Goal: Use online tool/utility: Utilize a website feature to perform a specific function

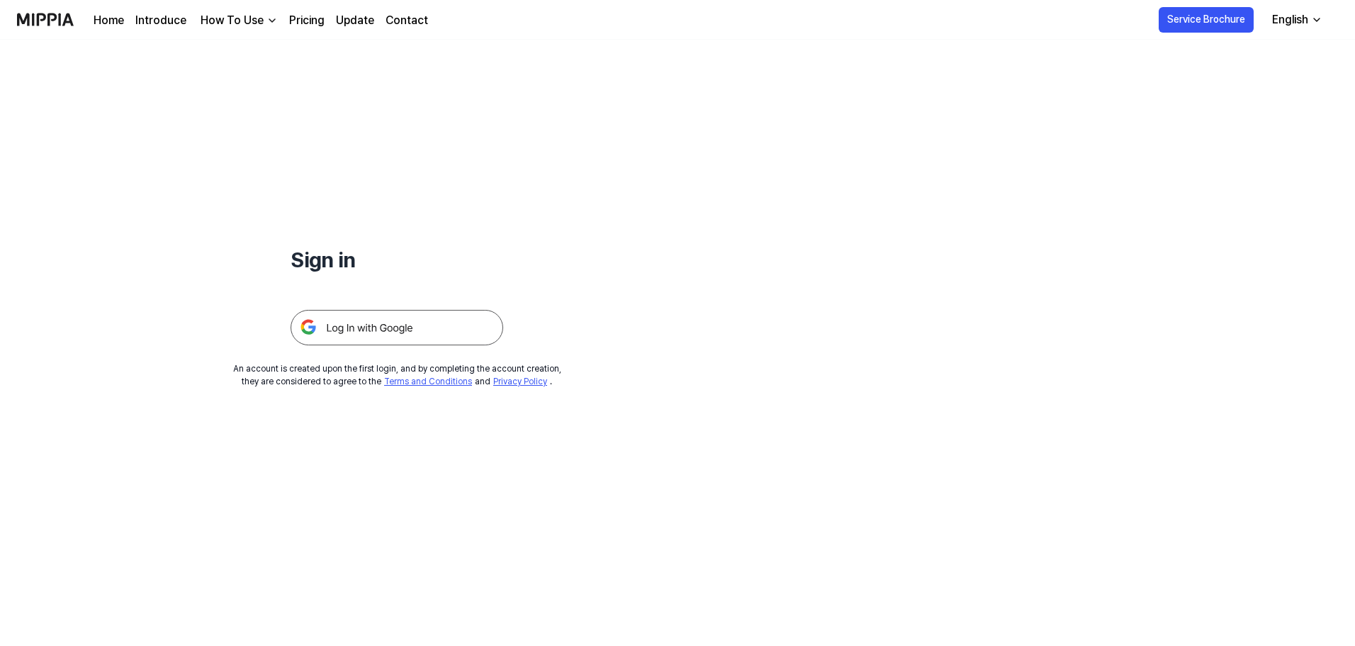
click at [357, 331] on img at bounding box center [397, 327] width 213 height 35
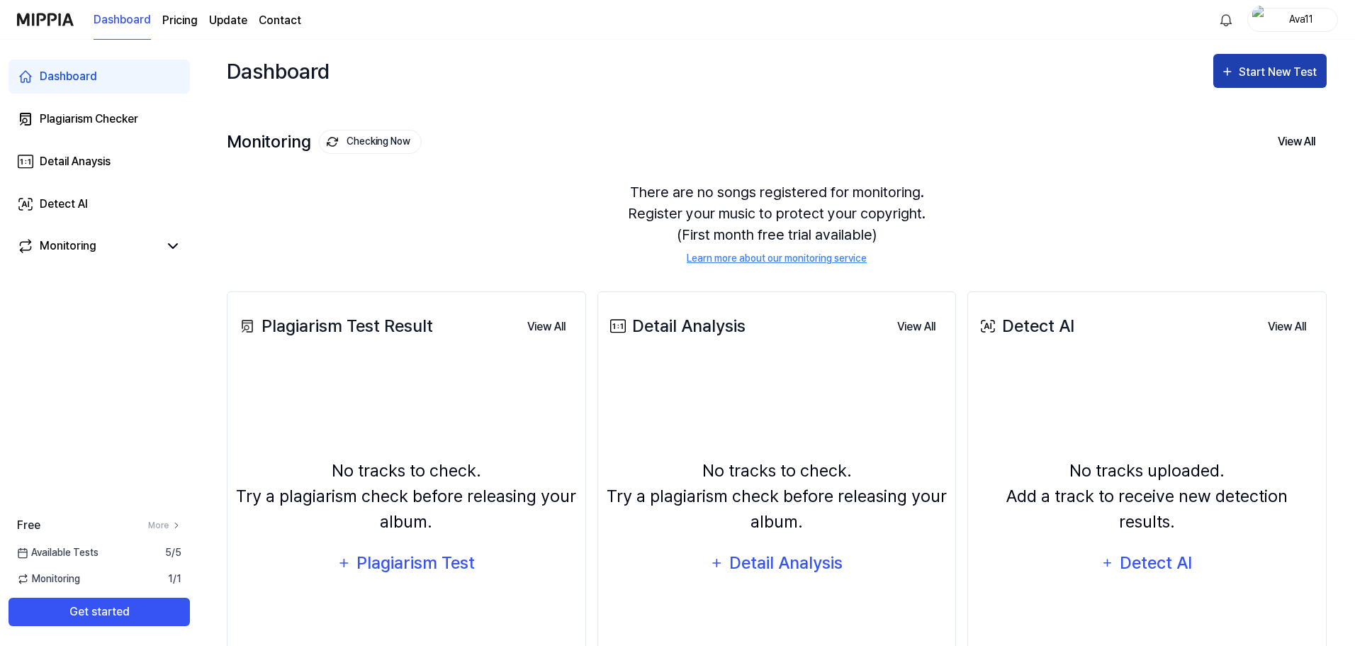
click at [1243, 70] on div "Start New Test" at bounding box center [1279, 72] width 81 height 18
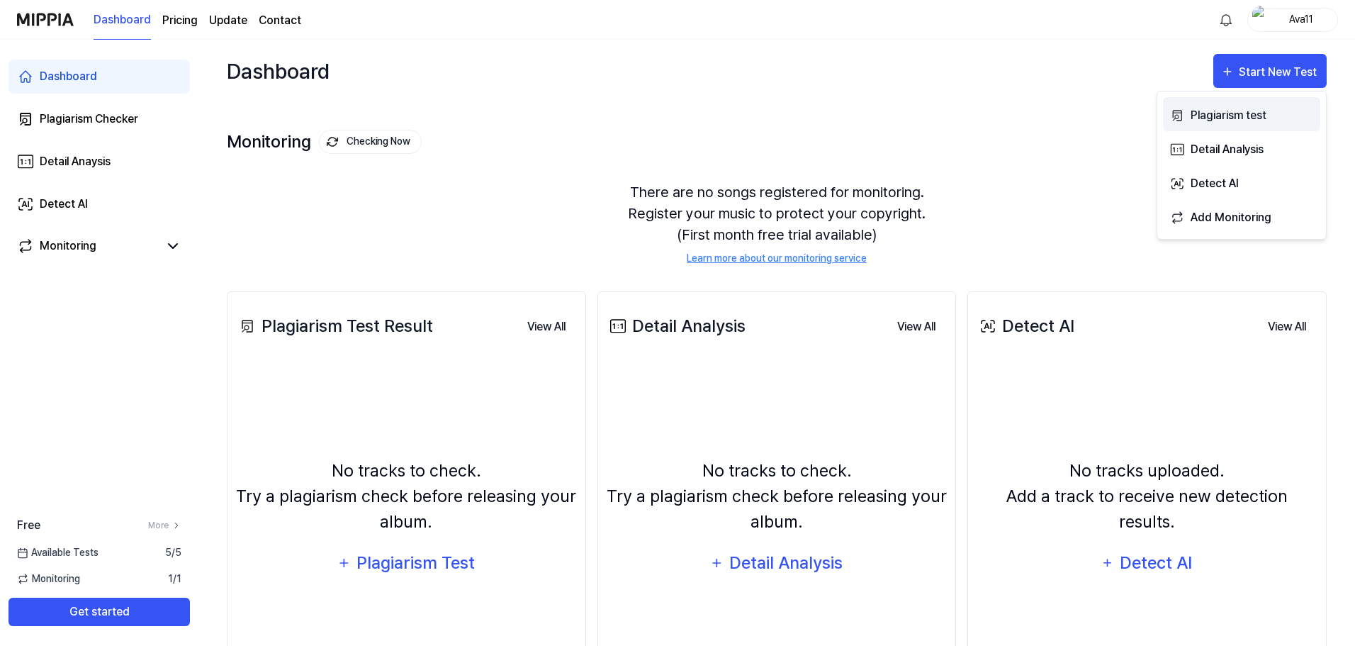
click at [1230, 109] on div "Plagiarism test" at bounding box center [1252, 115] width 123 height 18
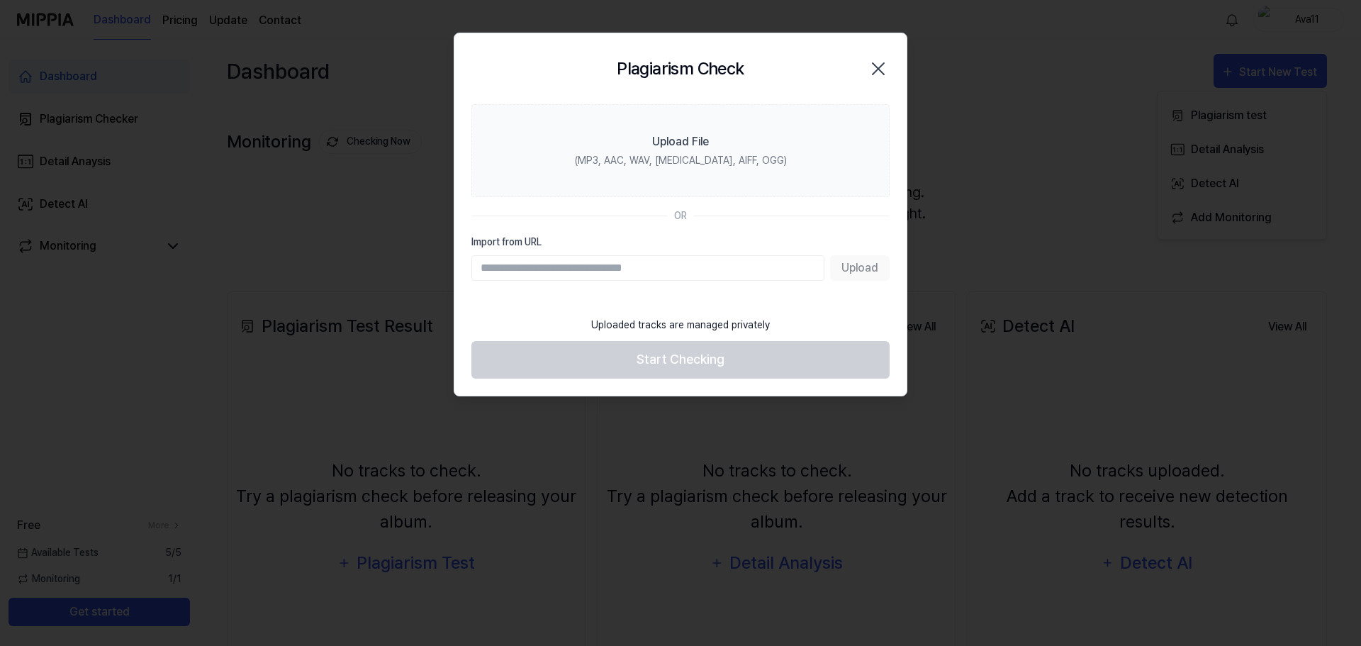
click at [680, 265] on input "Import from URL" at bounding box center [647, 268] width 353 height 26
paste input "**********"
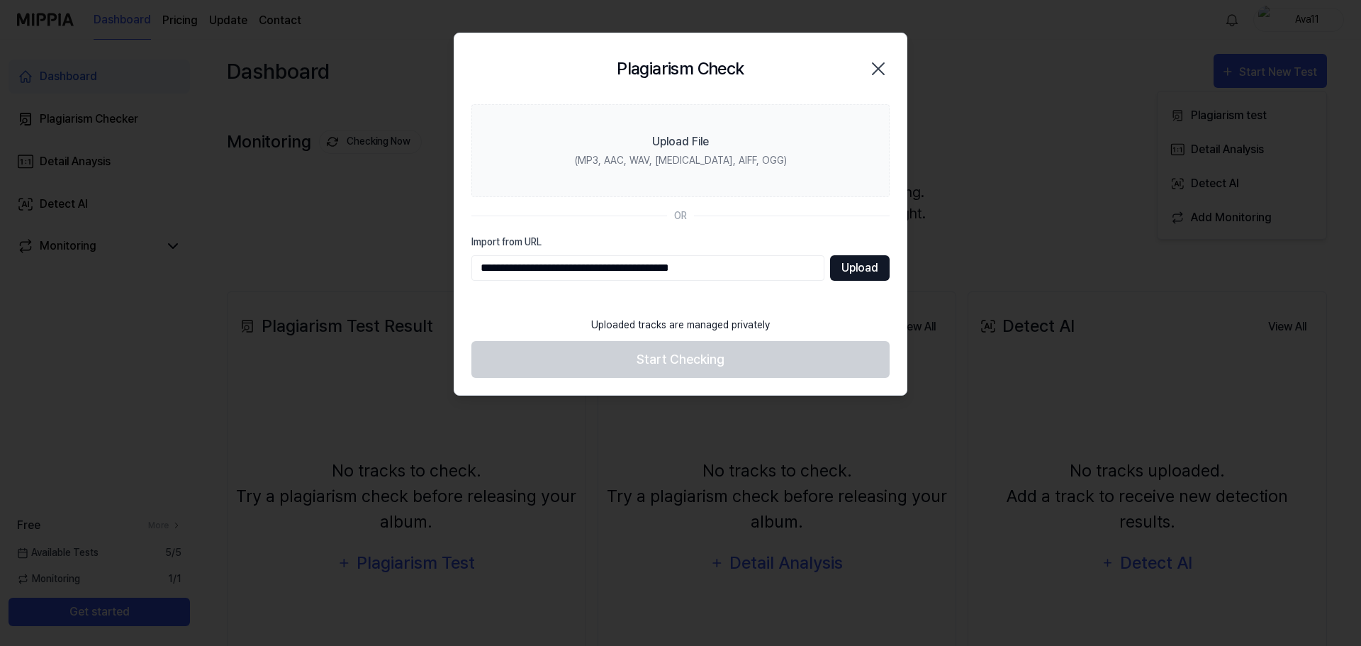
type input "**********"
click at [863, 264] on button "Upload" at bounding box center [860, 268] width 60 height 26
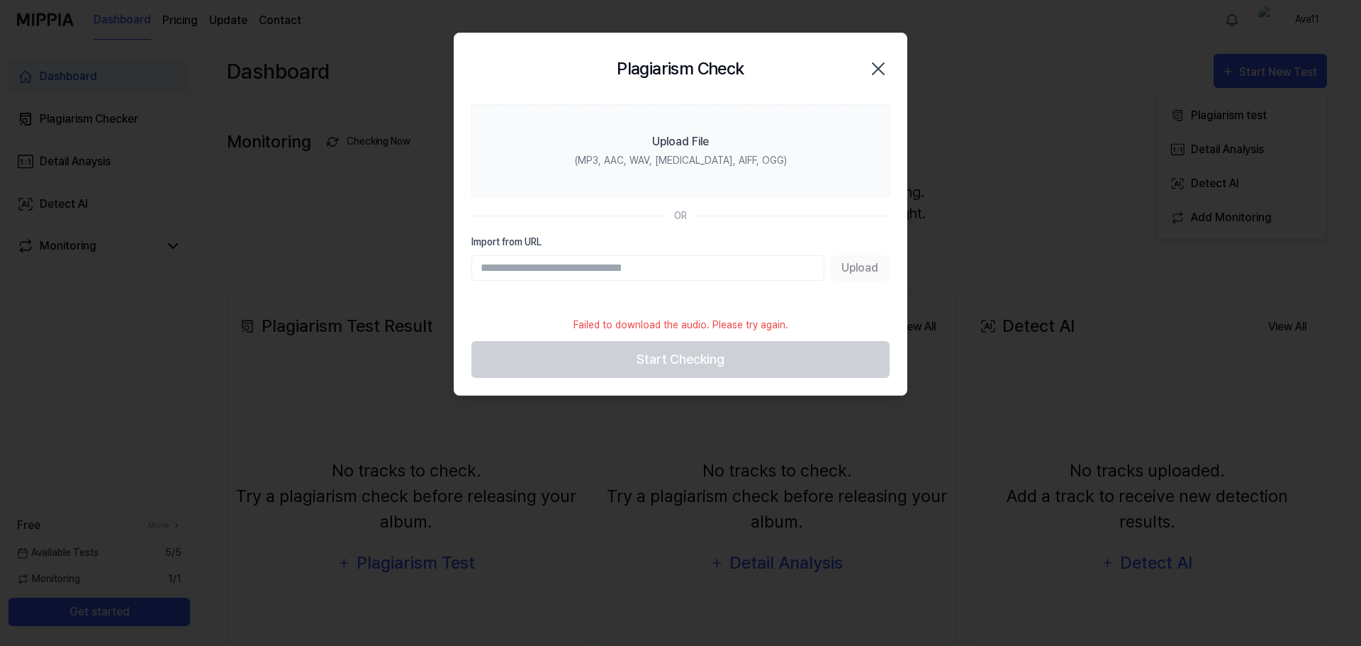
click at [876, 67] on icon "button" at bounding box center [877, 68] width 11 height 11
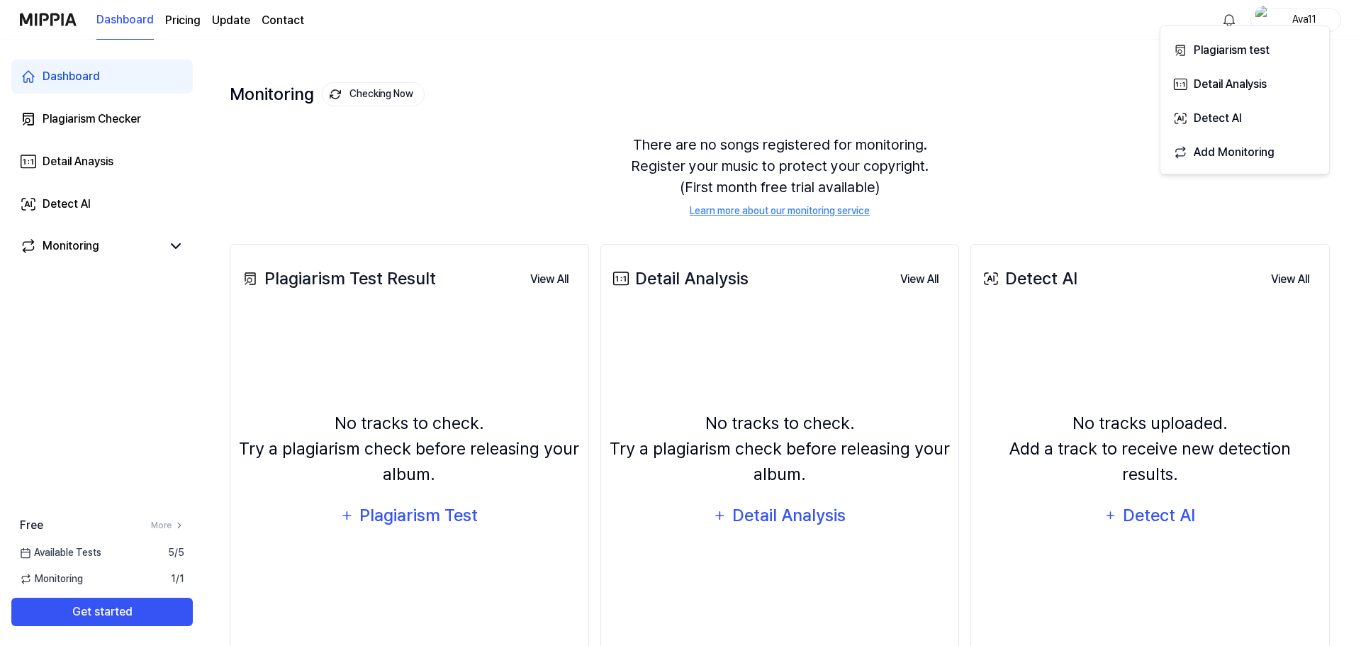
scroll to position [71, 0]
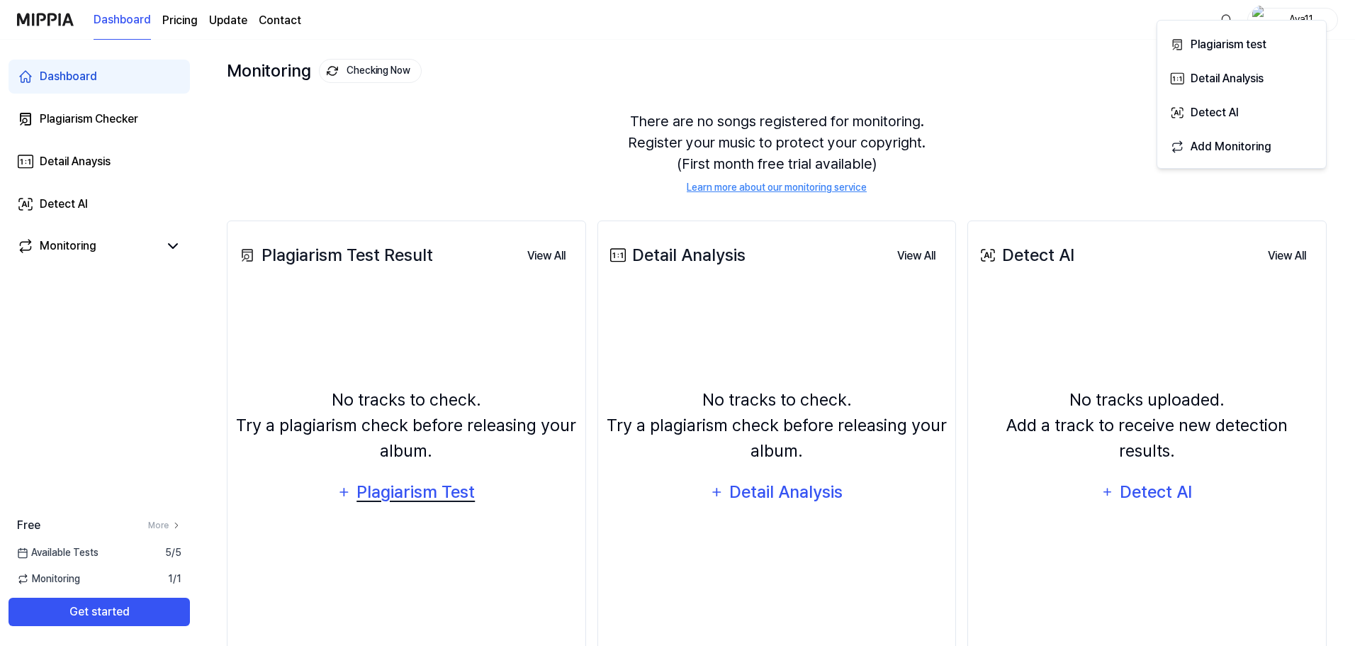
click at [405, 490] on div "Plagiarism Test" at bounding box center [416, 491] width 120 height 27
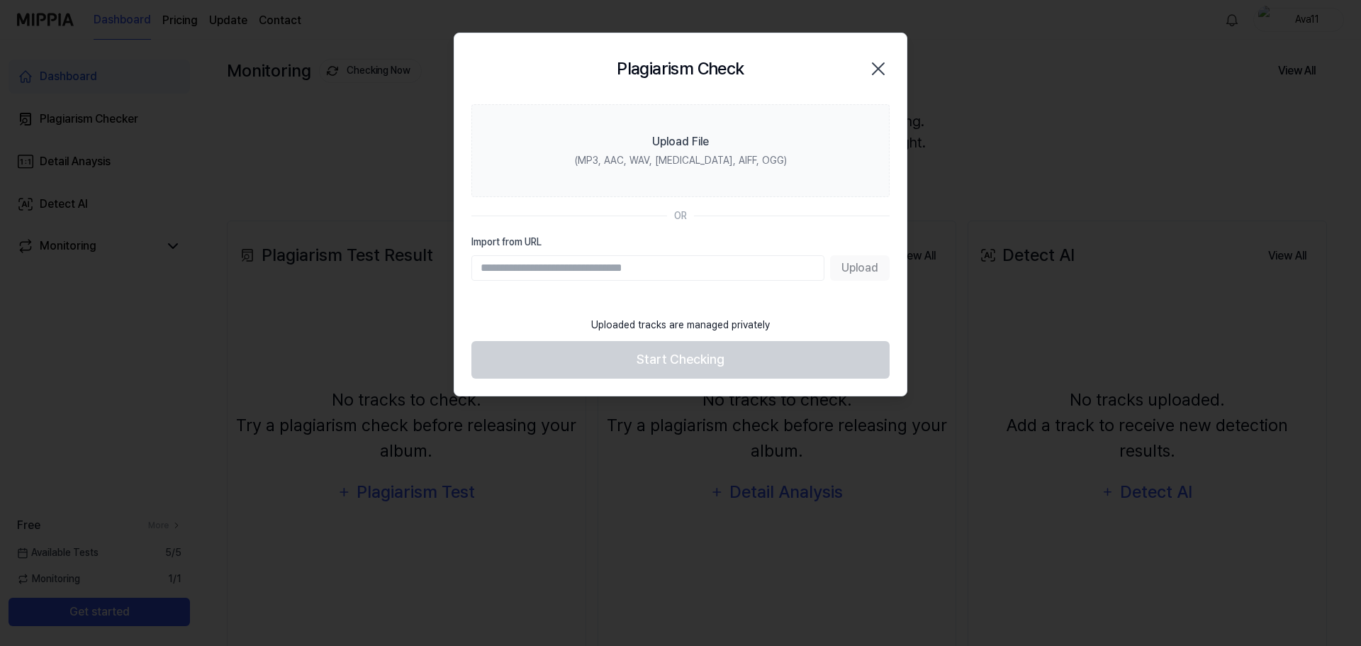
click at [884, 67] on icon "button" at bounding box center [878, 68] width 23 height 23
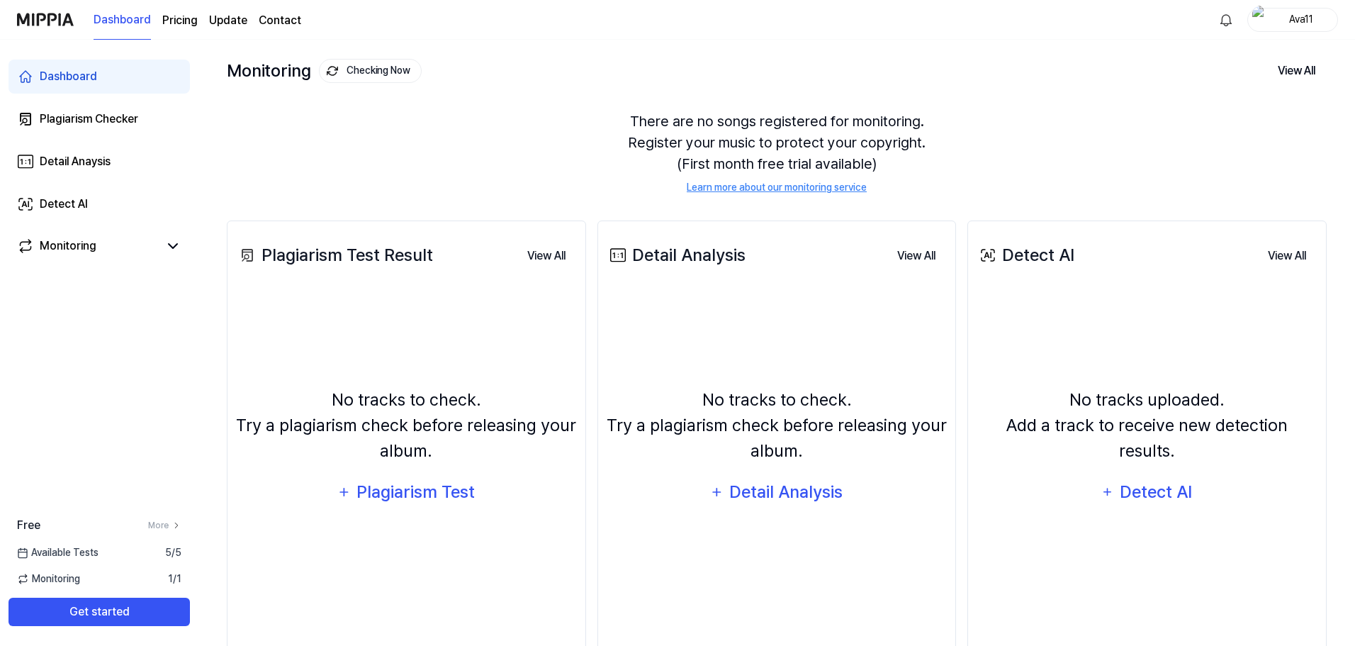
click at [364, 588] on div "No tracks to check. Try a plagiarism check before releasing your album. Plagiar…" at bounding box center [406, 448] width 341 height 300
click at [415, 490] on div "Plagiarism Test" at bounding box center [416, 491] width 120 height 27
